Goal: Task Accomplishment & Management: Use online tool/utility

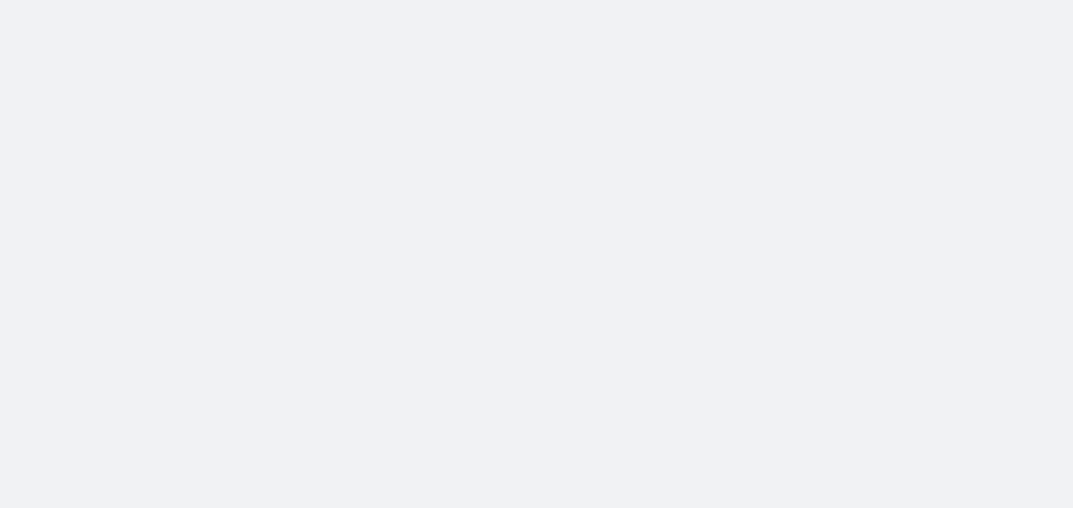
click at [789, 37] on body at bounding box center [536, 254] width 1073 height 508
click at [824, 16] on body at bounding box center [536, 254] width 1073 height 508
click at [563, 23] on body at bounding box center [536, 254] width 1073 height 508
